Goal: Task Accomplishment & Management: Manage account settings

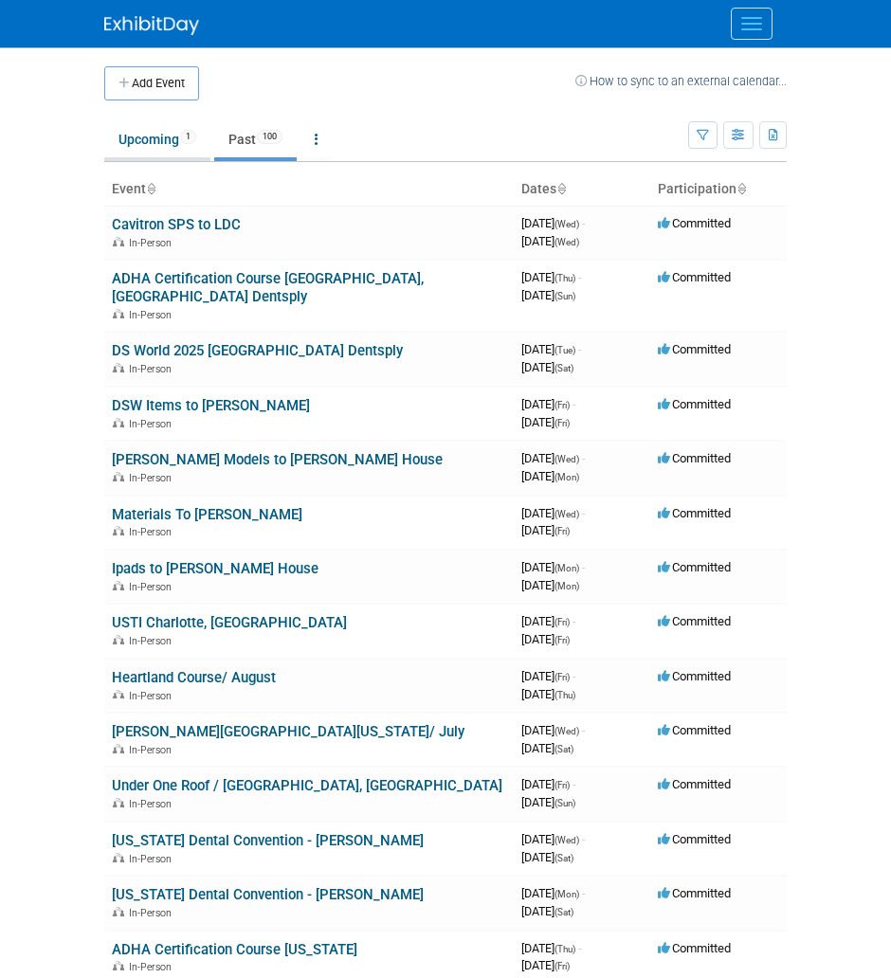
drag, startPoint x: 0, startPoint y: 0, endPoint x: 178, endPoint y: 132, distance: 221.5
click at [178, 132] on link "Upcoming 1" at bounding box center [157, 139] width 106 height 36
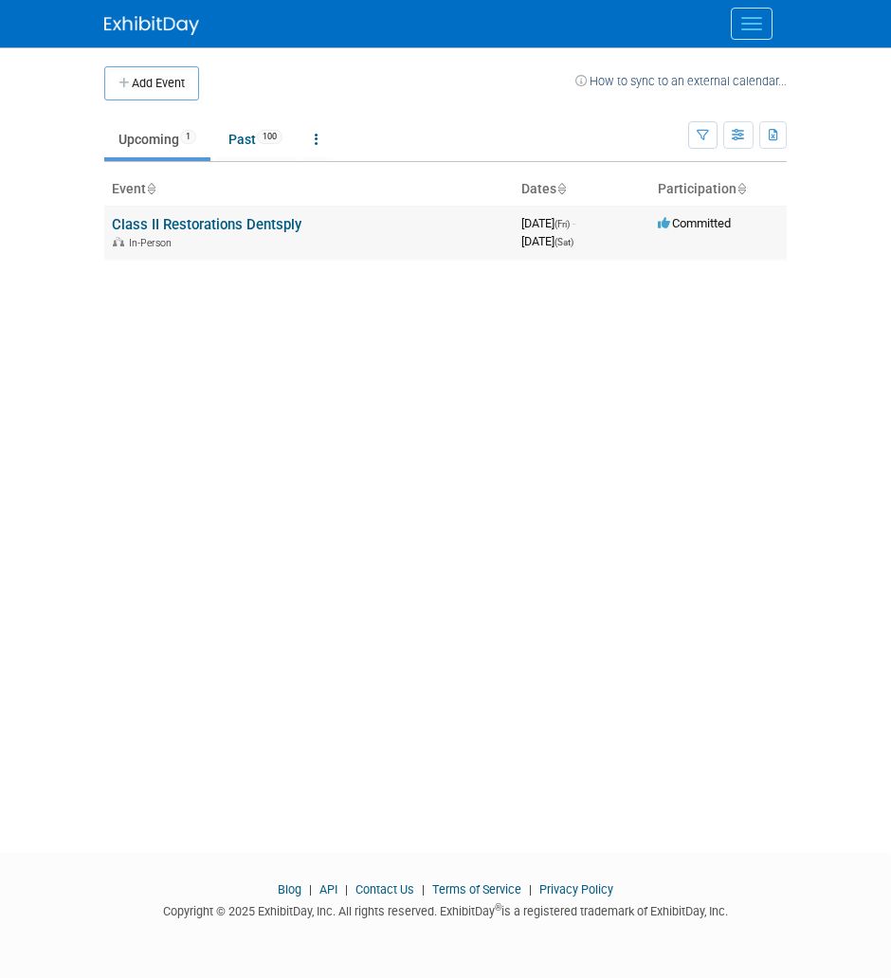
click at [184, 229] on link "Class II Restorations Dentsply" at bounding box center [206, 224] width 189 height 17
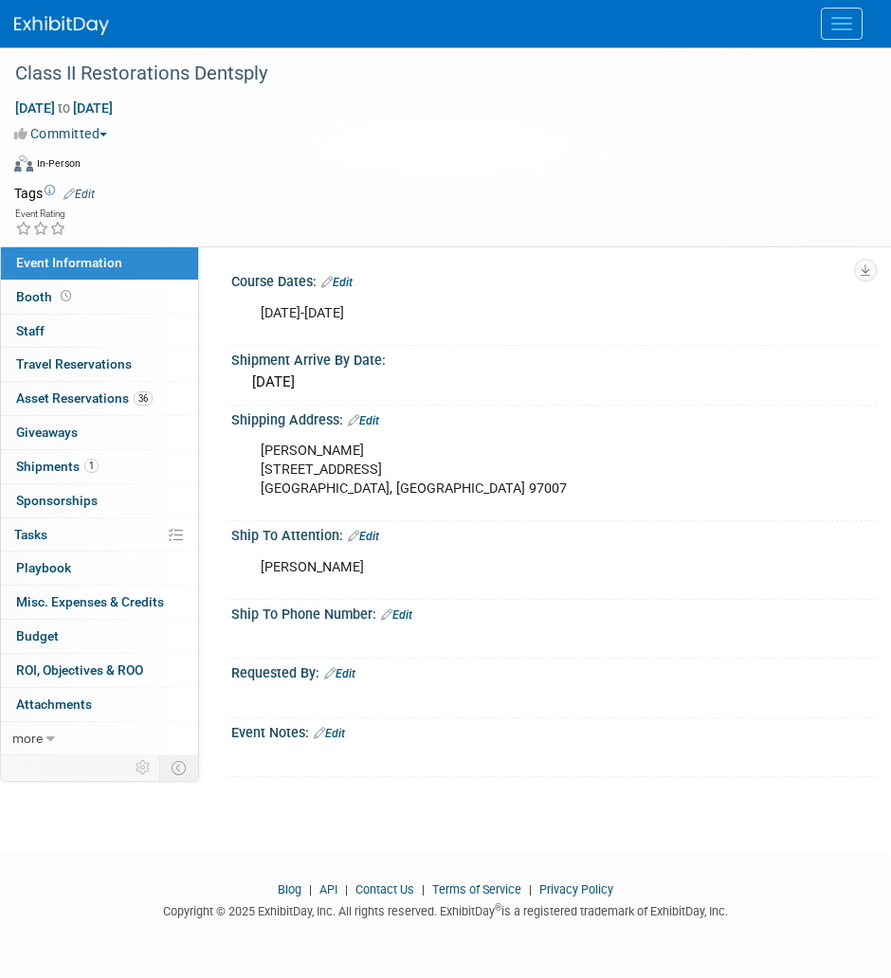
click at [331, 471] on div "Kirsten Drucker 10170 SW Snowgoose Pl. Beaverton, OR 97007" at bounding box center [544, 470] width 594 height 76
copy div "[STREET_ADDRESS]"
click at [338, 485] on div "Kirsten Drucker 10170 SW Snowgoose Pl. Beaverton, OR 97007" at bounding box center [544, 470] width 594 height 76
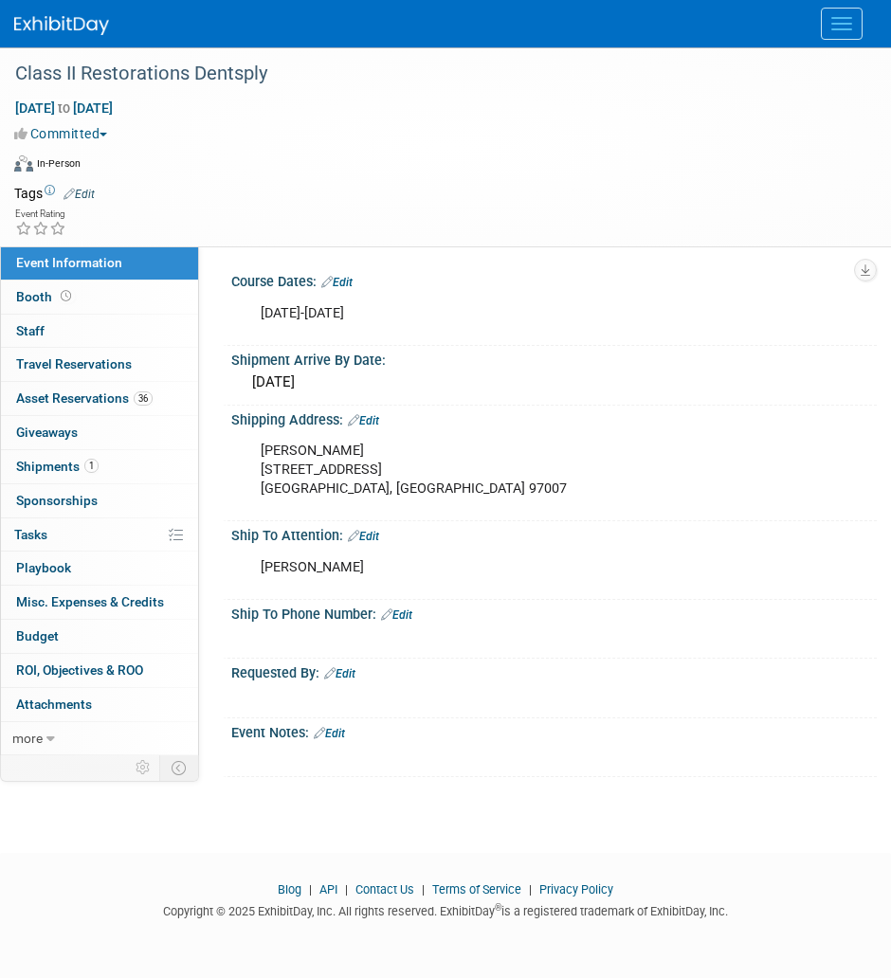
click at [338, 485] on div "Kirsten Drucker 10170 SW Snowgoose Pl. Beaverton, OR 97007" at bounding box center [544, 470] width 594 height 76
click at [382, 486] on div "Kirsten Drucker 10170 SW Snowgoose Pl. Beaverton, OR 97007" at bounding box center [544, 470] width 594 height 76
click at [302, 460] on div "Kirsten Drucker 10170 SW Snowgoose Pl. Beaverton, OR 97007" at bounding box center [544, 470] width 594 height 76
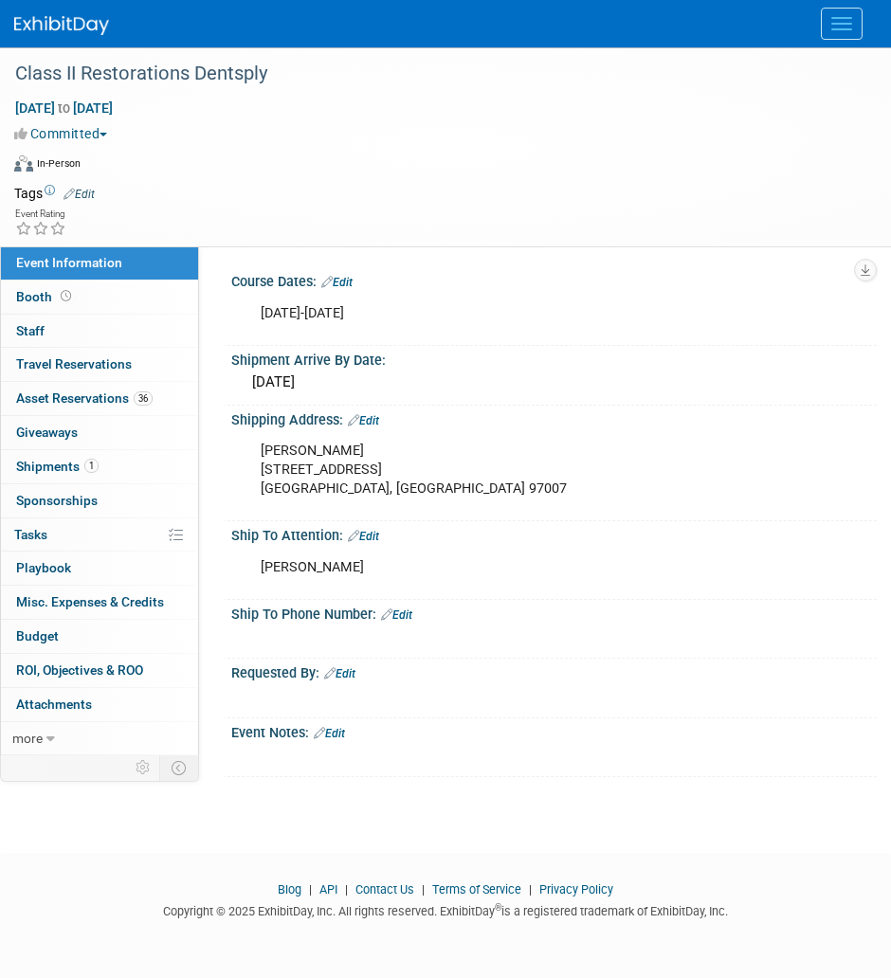
click at [323, 453] on div "Kirsten Drucker 10170 SW Snowgoose Pl. Beaverton, OR 97007" at bounding box center [544, 470] width 594 height 76
copy div "[PERSON_NAME]"
click at [365, 536] on link "Edit" at bounding box center [363, 536] width 31 height 13
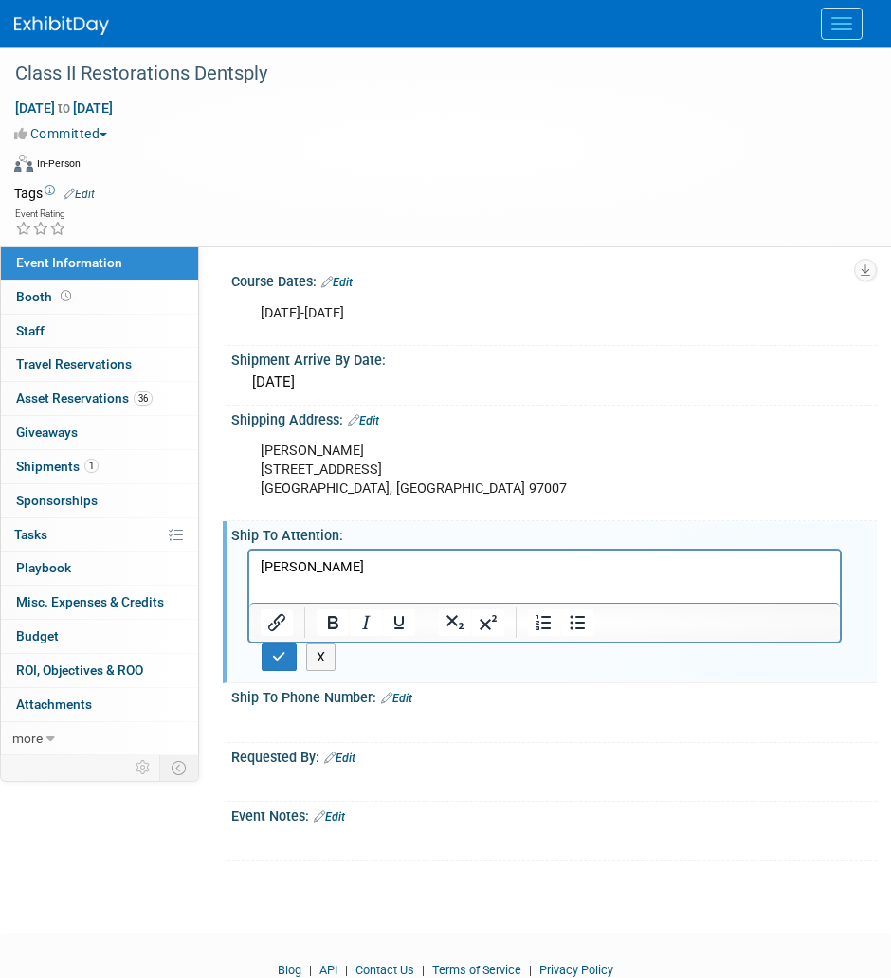
click at [372, 558] on p "[PERSON_NAME]" at bounding box center [545, 566] width 568 height 19
click at [274, 650] on icon "button" at bounding box center [279, 656] width 14 height 13
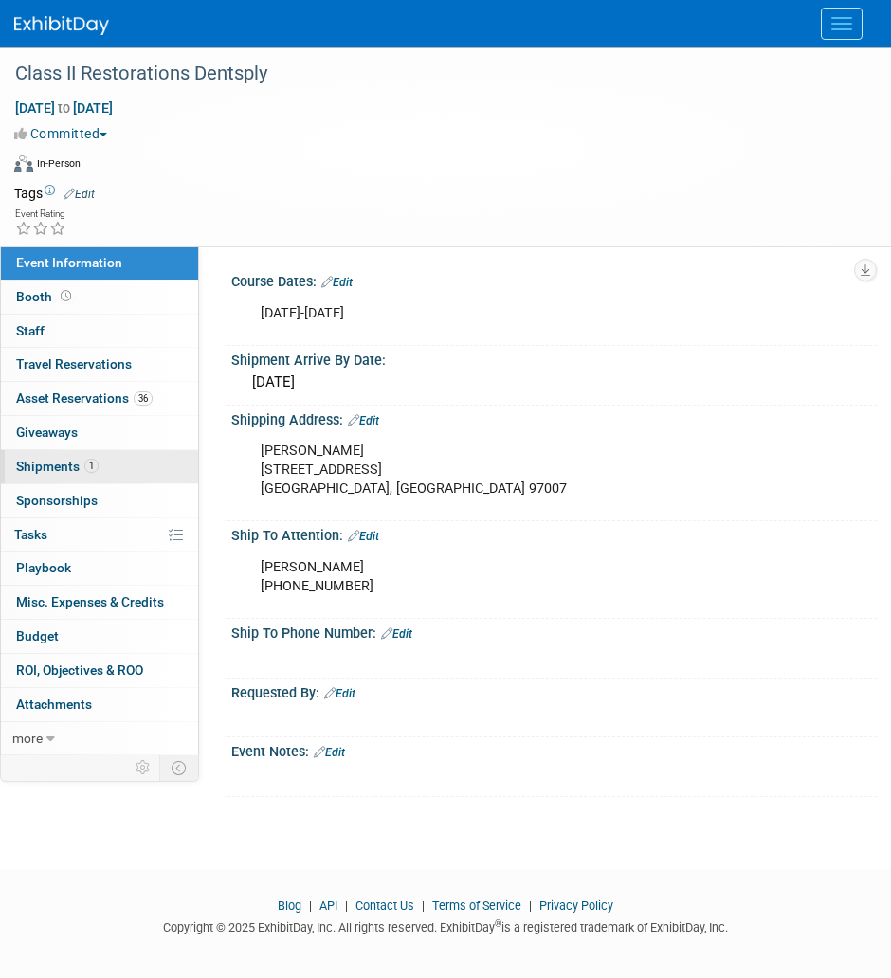
click at [147, 461] on link "1 Shipments 1" at bounding box center [99, 466] width 197 height 33
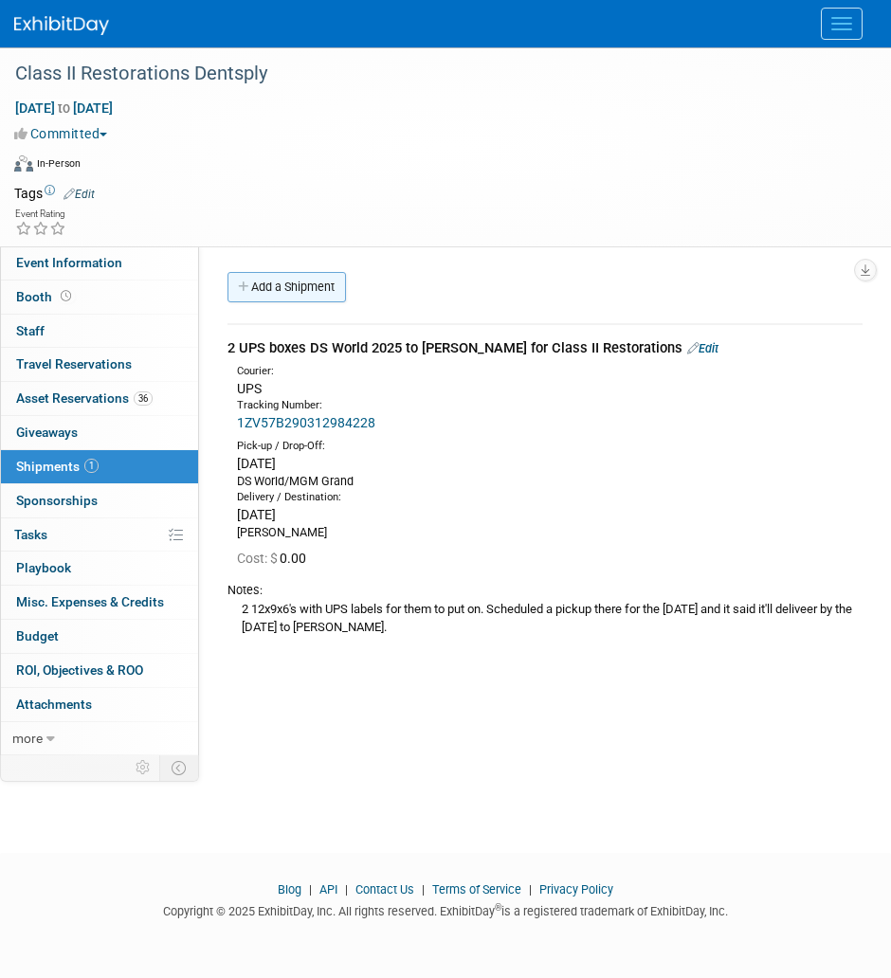
click at [270, 288] on link "Add a Shipment" at bounding box center [286, 287] width 118 height 30
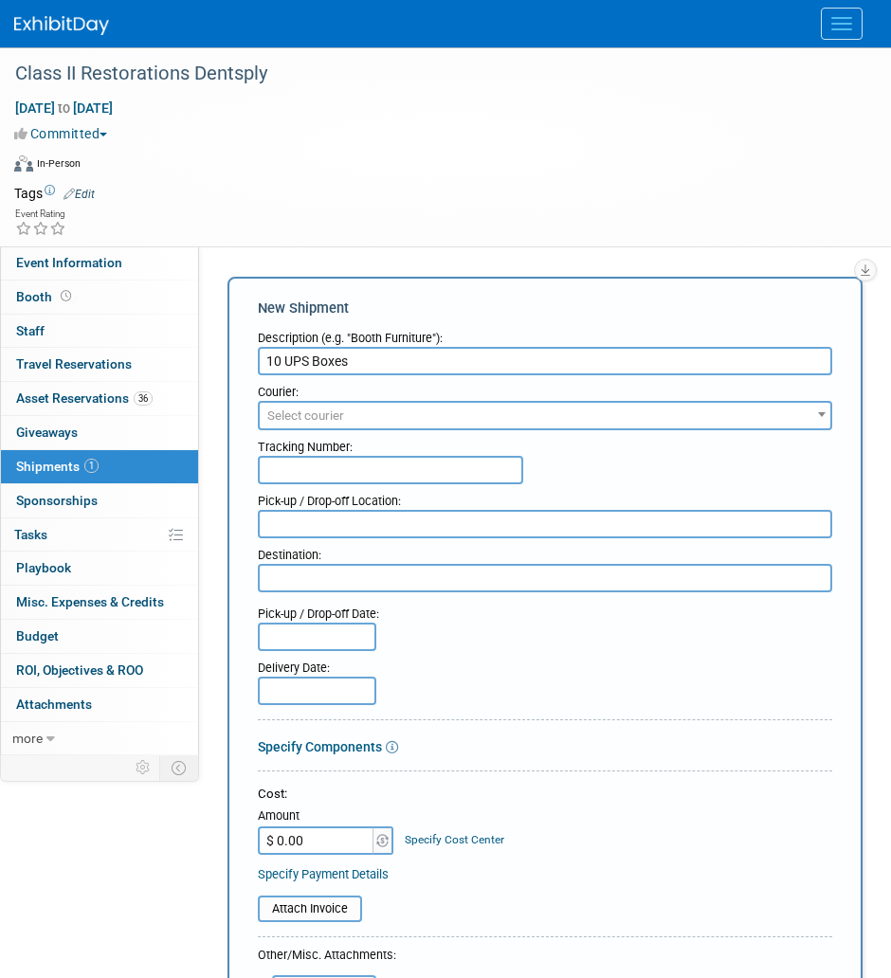
type input "10 UPS Boxes"
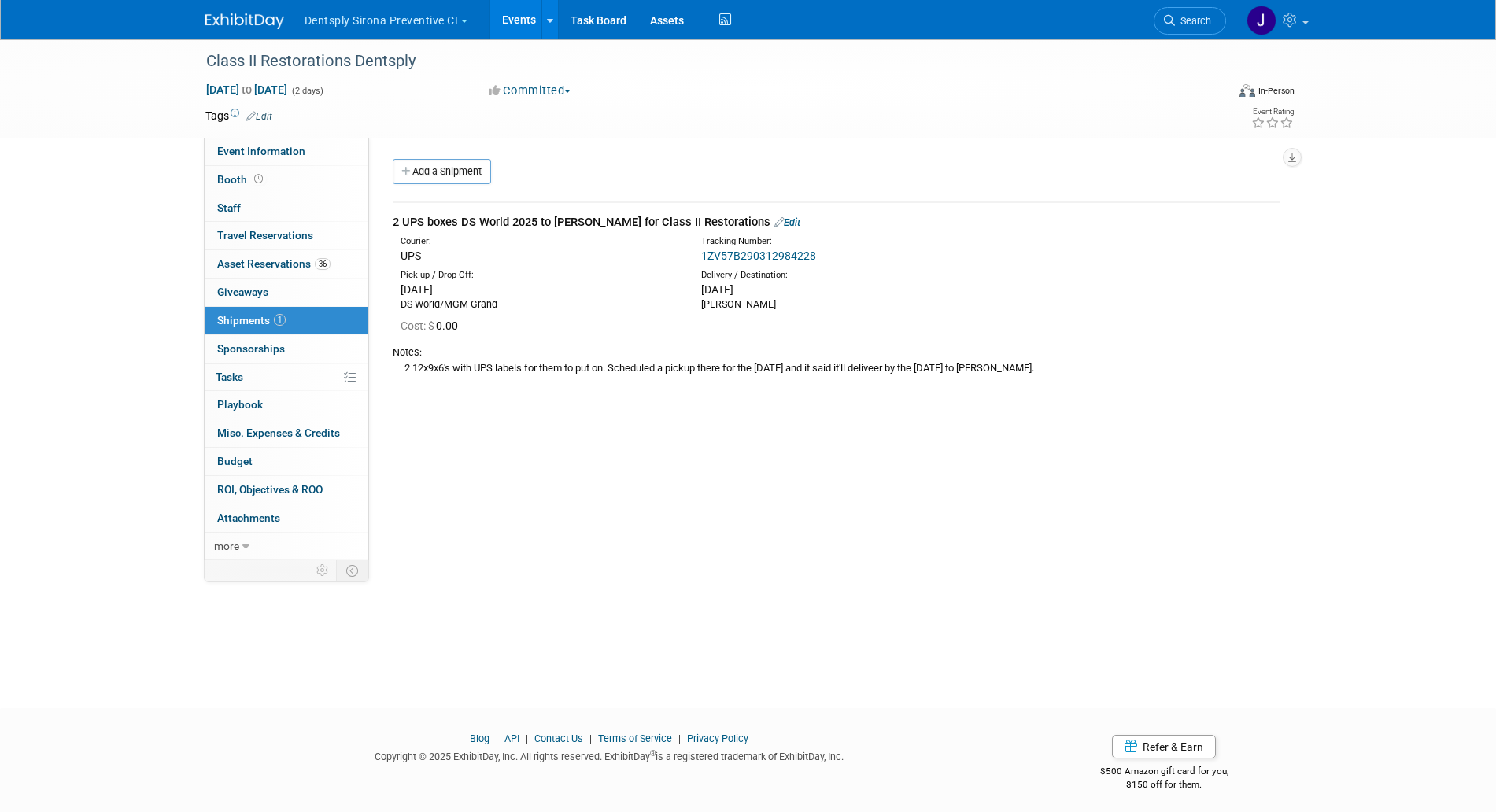
click at [468, 185] on div "Add a Shipment" at bounding box center [840, 173] width 903 height 29
click at [463, 173] on link "Add a Shipment" at bounding box center [442, 171] width 98 height 25
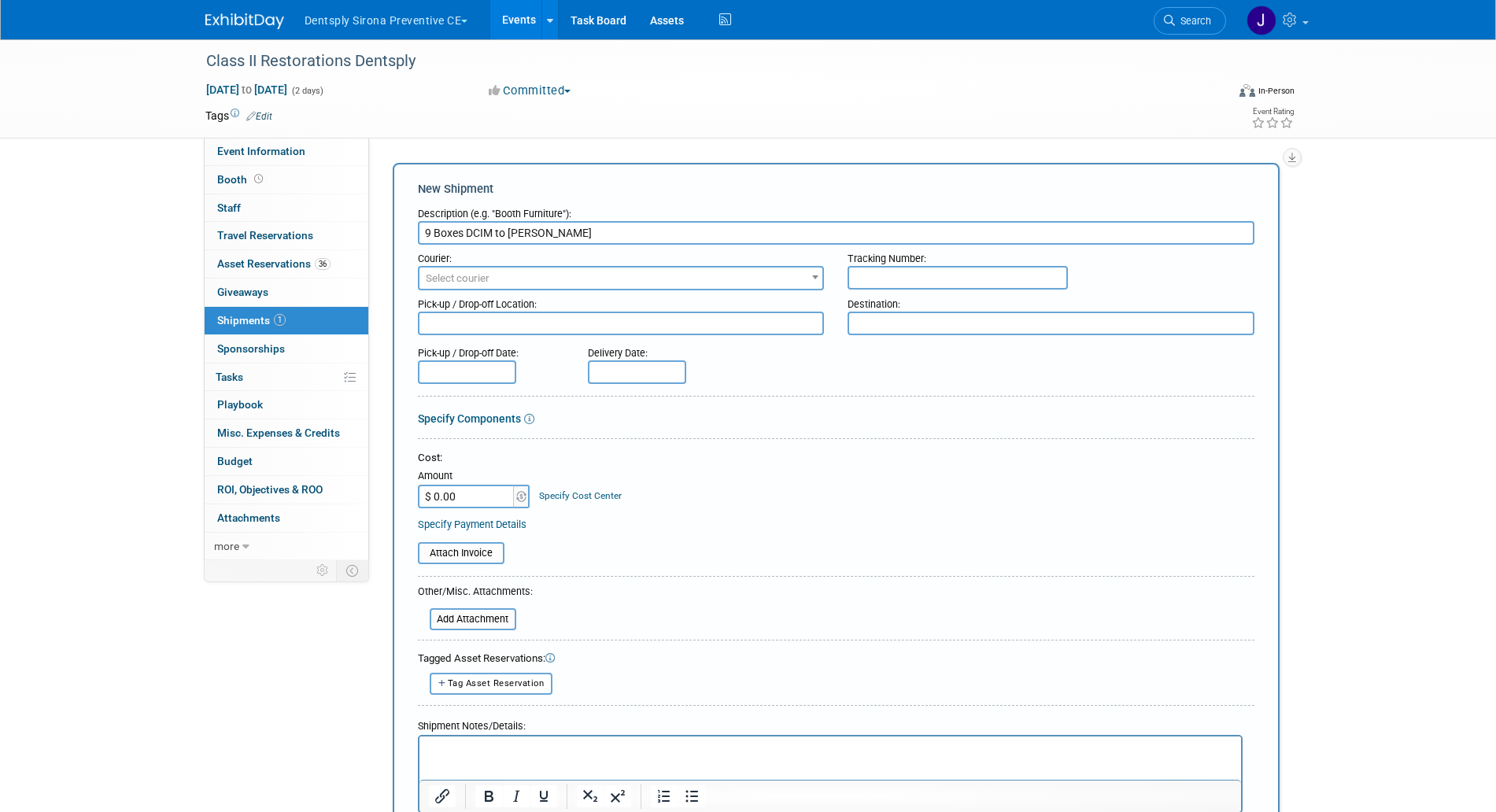
click at [422, 233] on input "9 Boxes DCIM to [PERSON_NAME]" at bounding box center [836, 232] width 836 height 23
click at [447, 229] on input "UPS Express 9 Boxes DCIM to [PERSON_NAME]" at bounding box center [836, 232] width 836 height 23
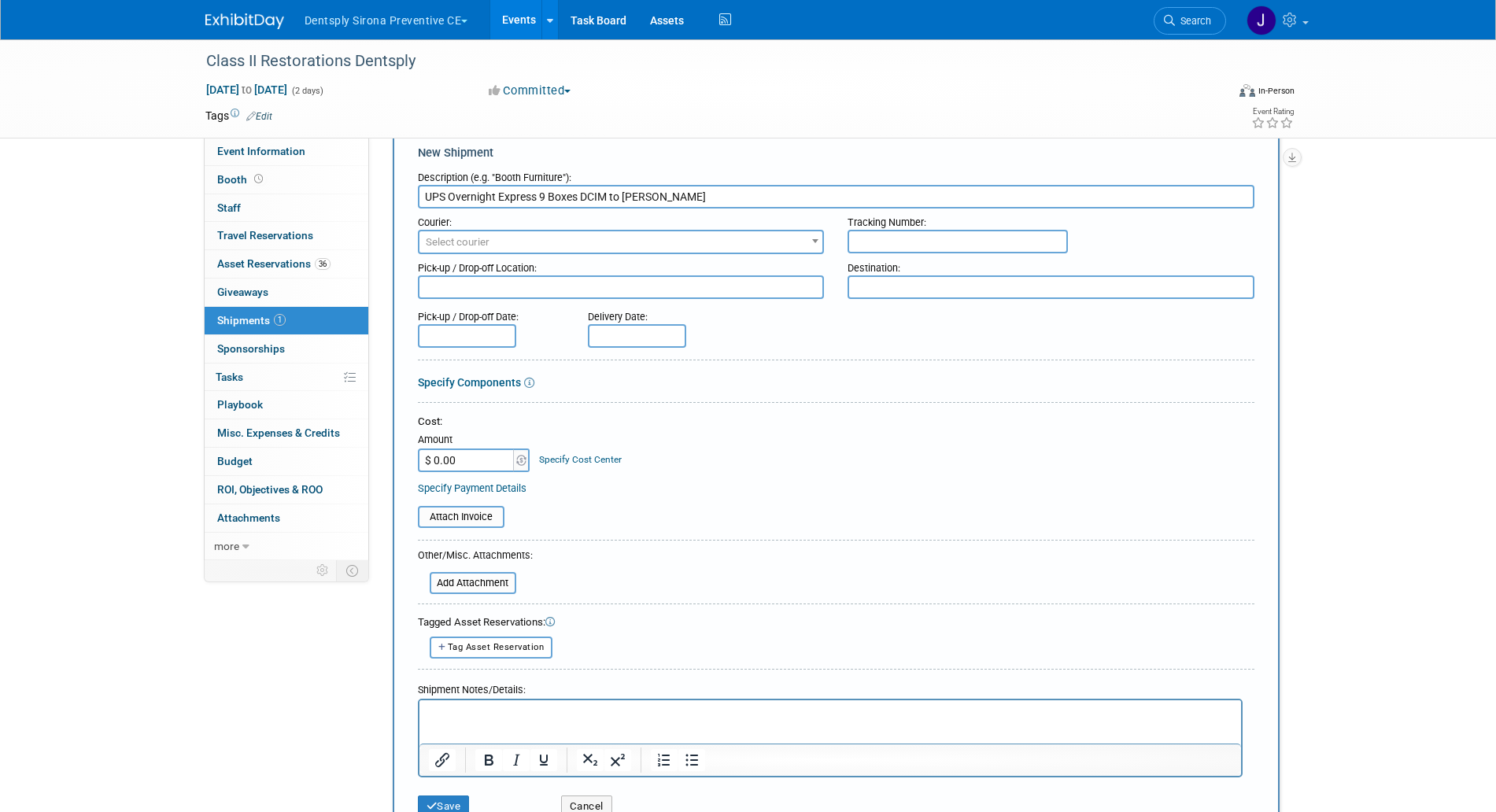
scroll to position [35, 0]
type input "UPS Overnight Express 9 Boxes DCIM to [PERSON_NAME]"
click at [632, 238] on span "Select courier" at bounding box center [621, 243] width 404 height 22
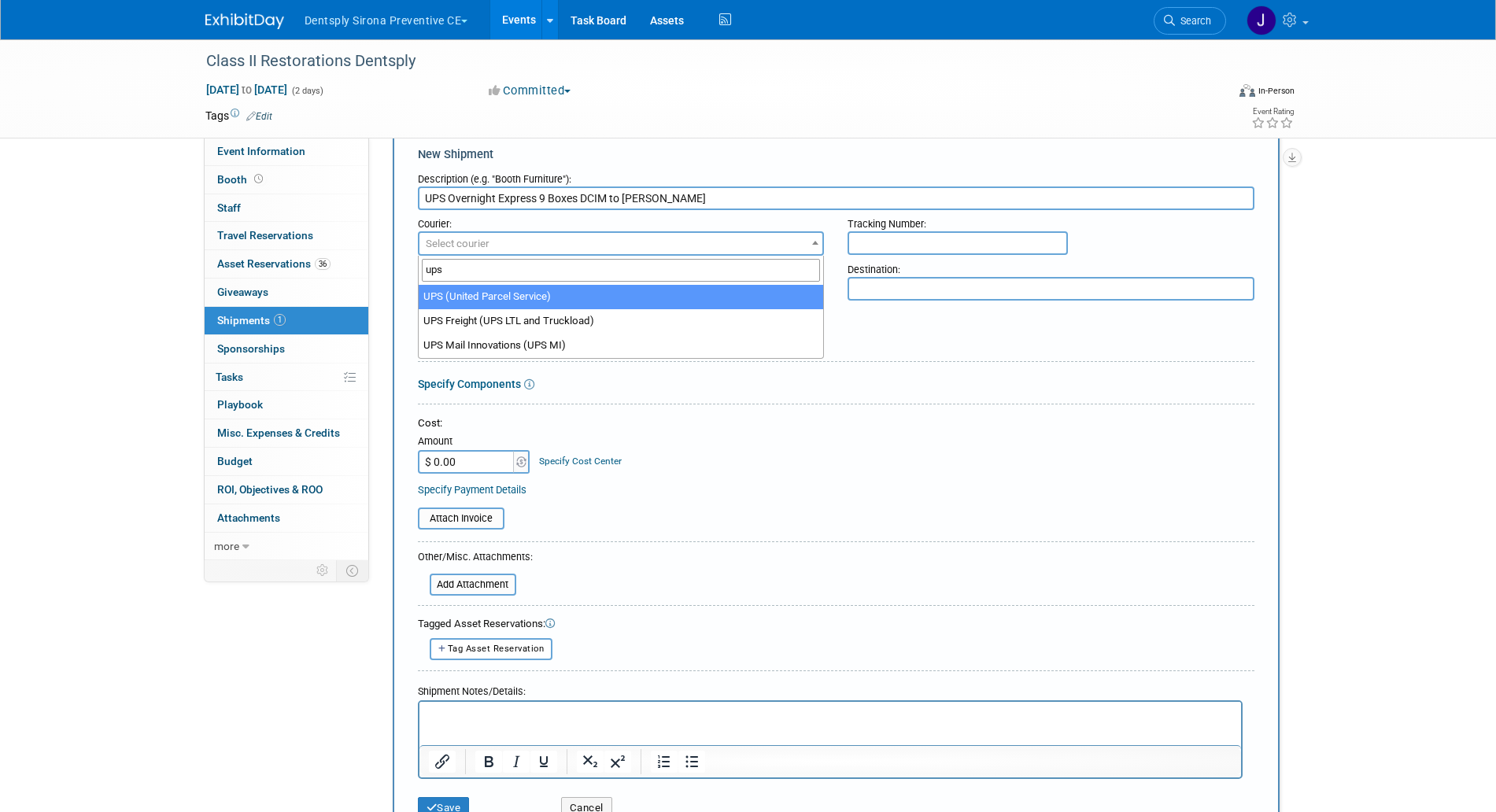
type input "ups"
select select "508"
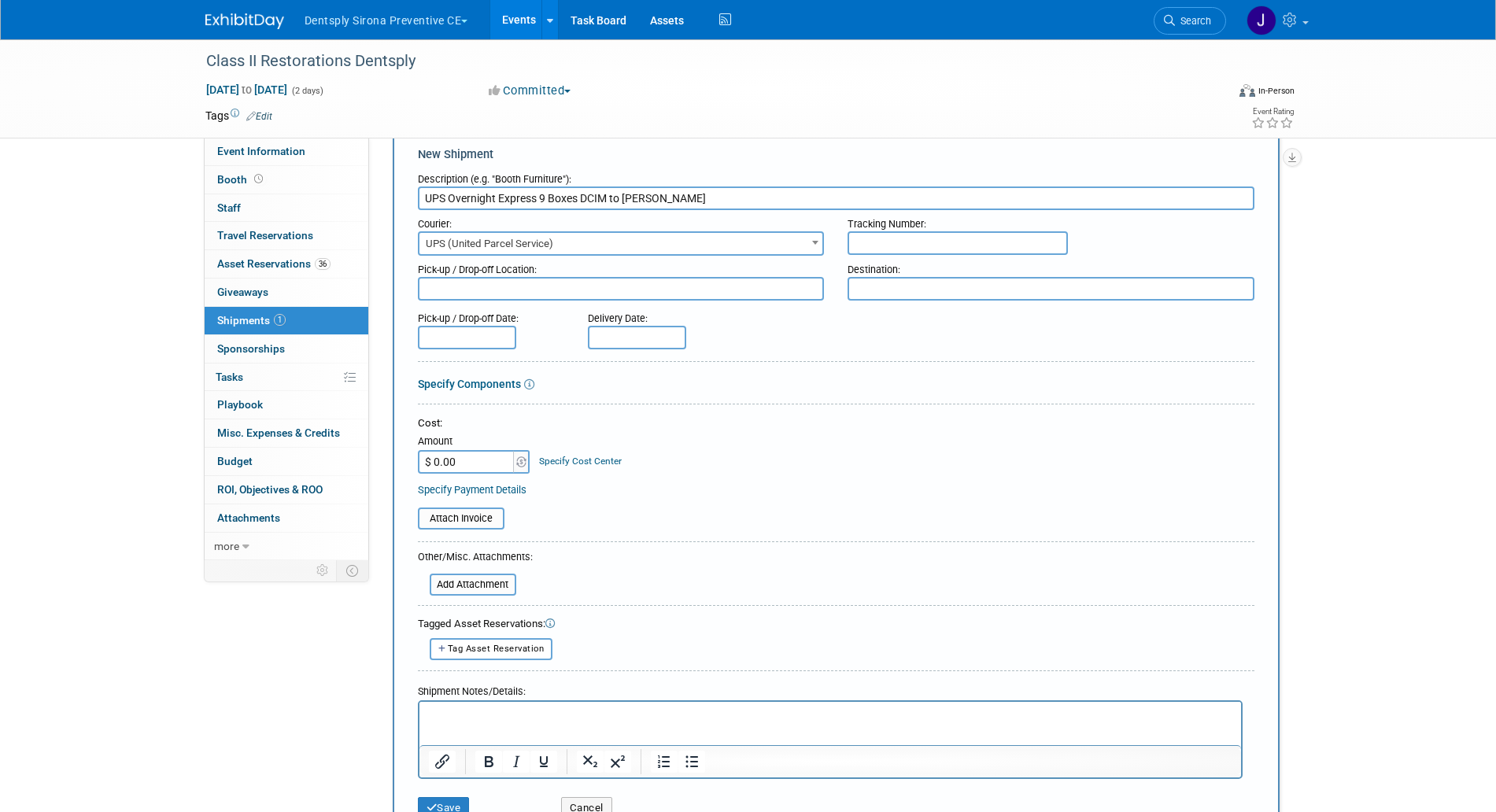
click at [498, 325] on input "text" at bounding box center [467, 337] width 98 height 23
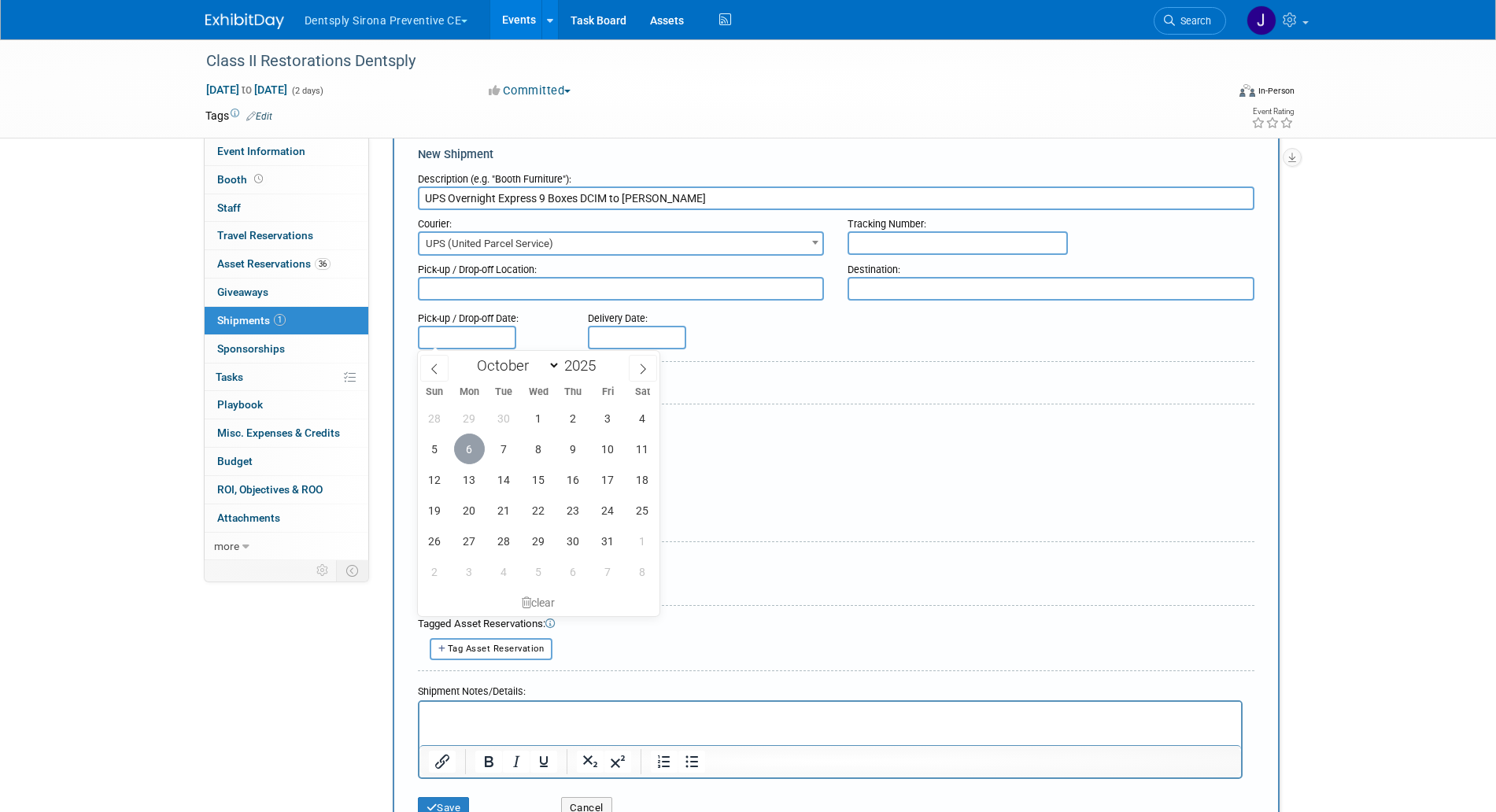
click at [475, 449] on span "6" at bounding box center [469, 448] width 31 height 31
type input "[DATE]"
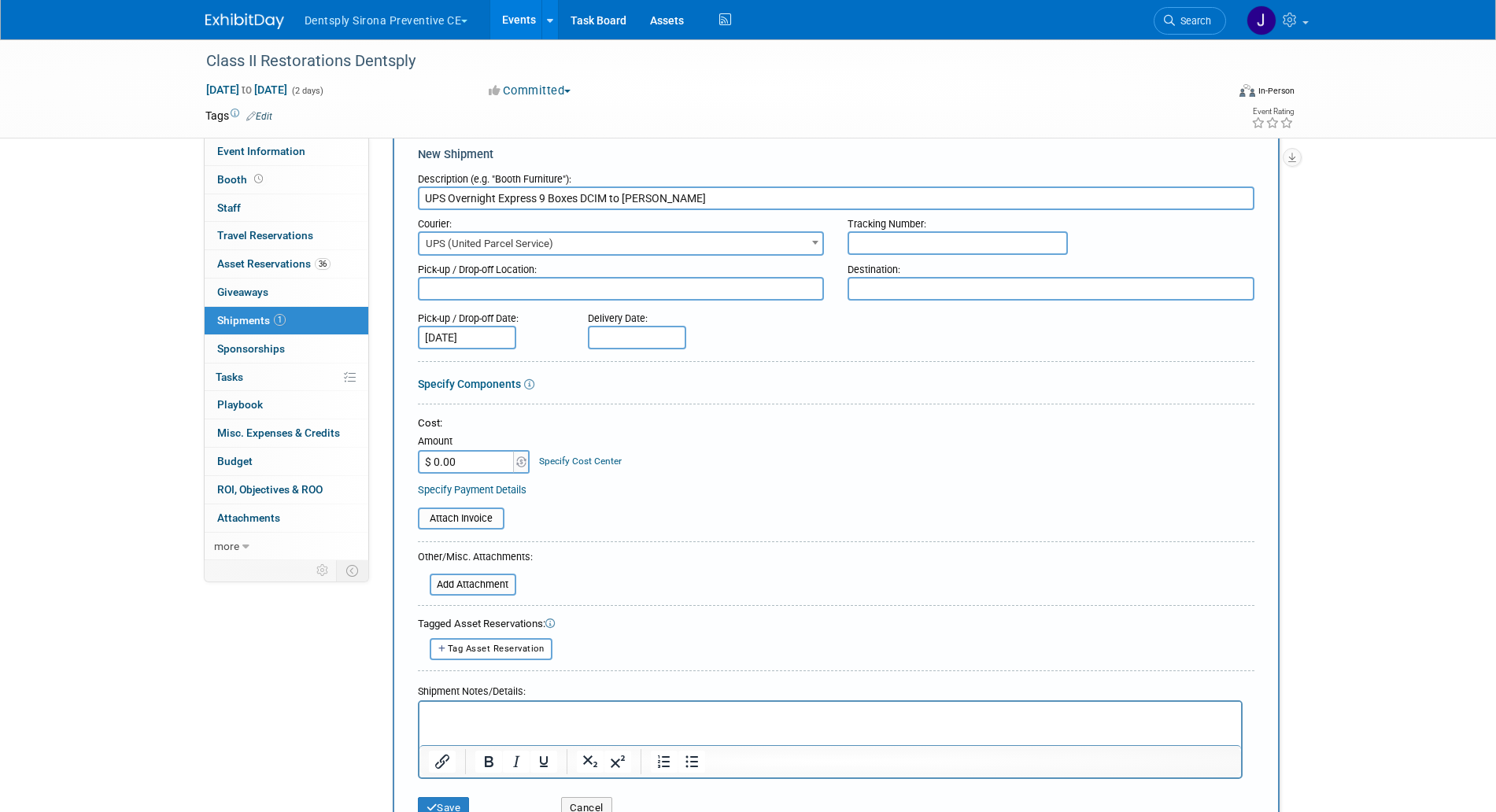
click at [624, 330] on input "text" at bounding box center [637, 337] width 98 height 23
click at [667, 457] on span "7" at bounding box center [674, 448] width 31 height 31
type input "[DATE]"
click at [567, 711] on p "Rich Text Area. Press ALT-0 for help." at bounding box center [829, 715] width 803 height 16
drag, startPoint x: 426, startPoint y: 195, endPoint x: 578, endPoint y: 194, distance: 152.0
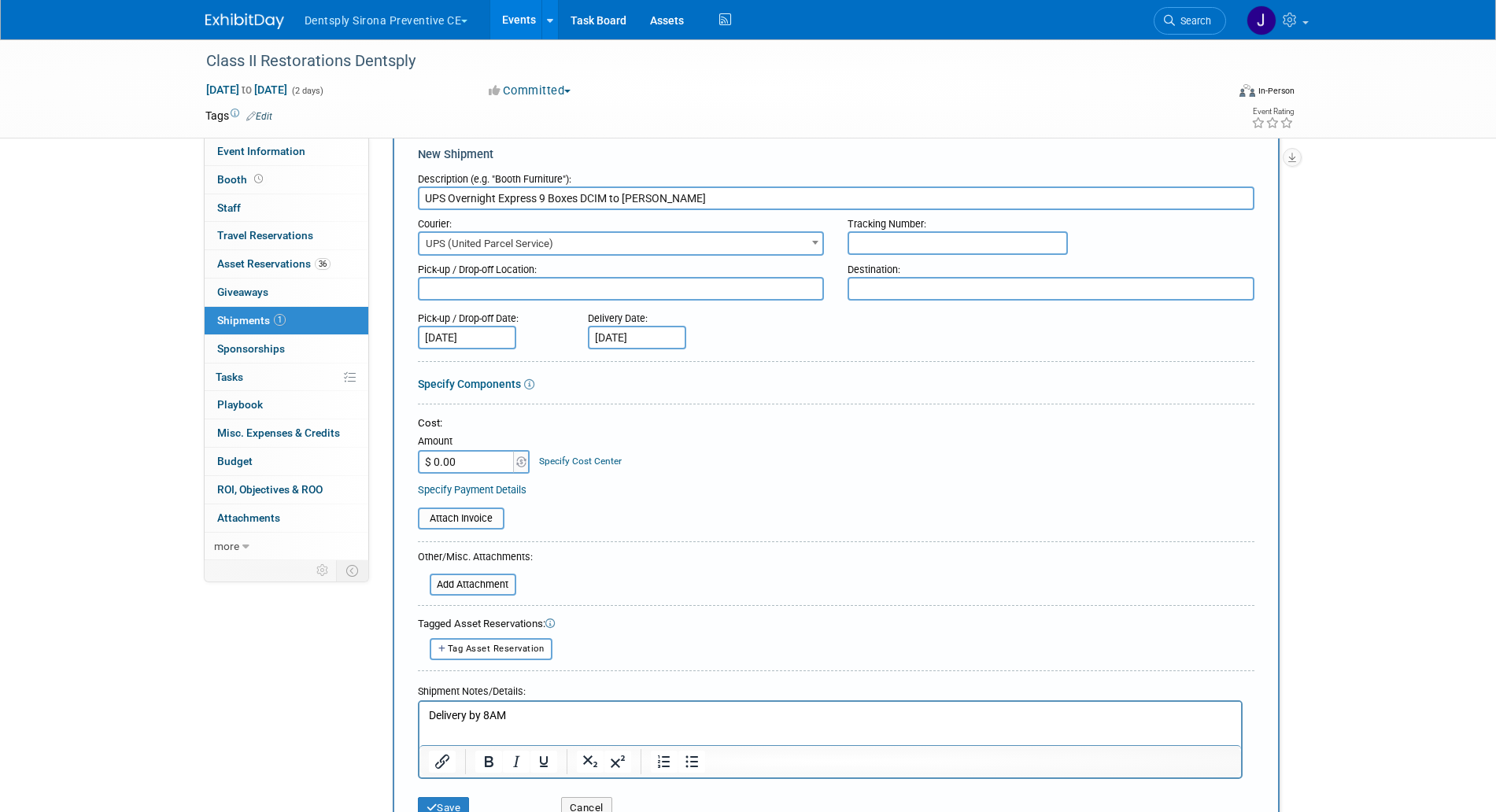
click at [578, 194] on input "UPS Overnight Express 9 Boxes DCIM to [PERSON_NAME]" at bounding box center [836, 198] width 836 height 23
click at [430, 713] on p "Delivery by 8AM" at bounding box center [829, 715] width 803 height 16
click at [581, 712] on p "UPS Overnight Express 9 BoxesDelivery by 8AM" at bounding box center [829, 715] width 803 height 16
click at [450, 803] on button "Save" at bounding box center [444, 808] width 52 height 22
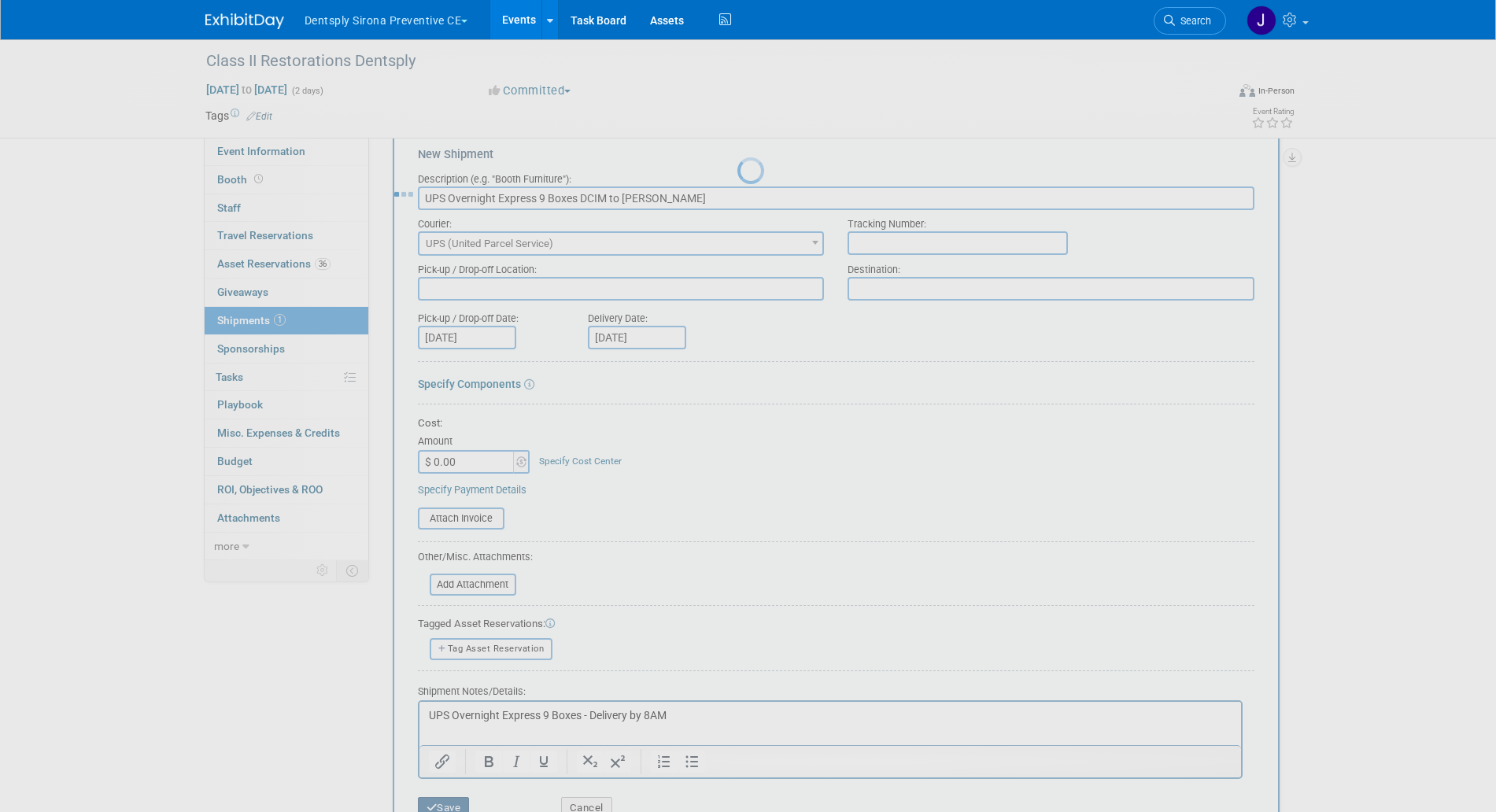
scroll to position [7, 0]
